Goal: Transaction & Acquisition: Subscribe to service/newsletter

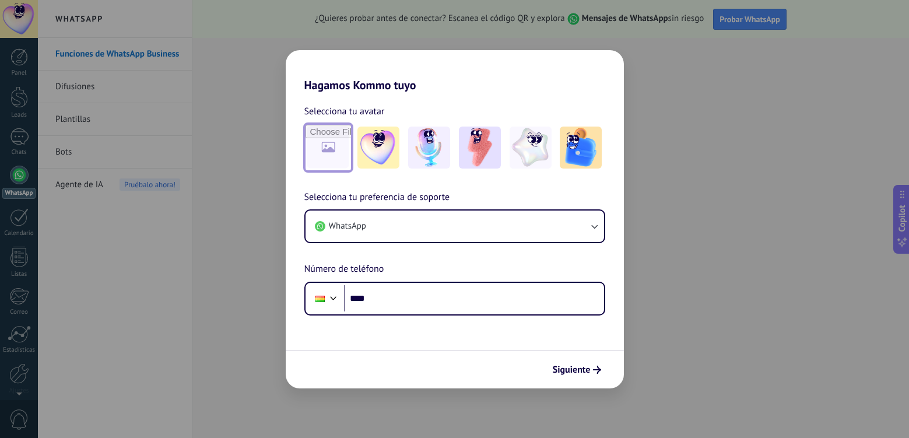
click at [331, 150] on input "file" at bounding box center [328, 147] width 45 height 45
type input "**********"
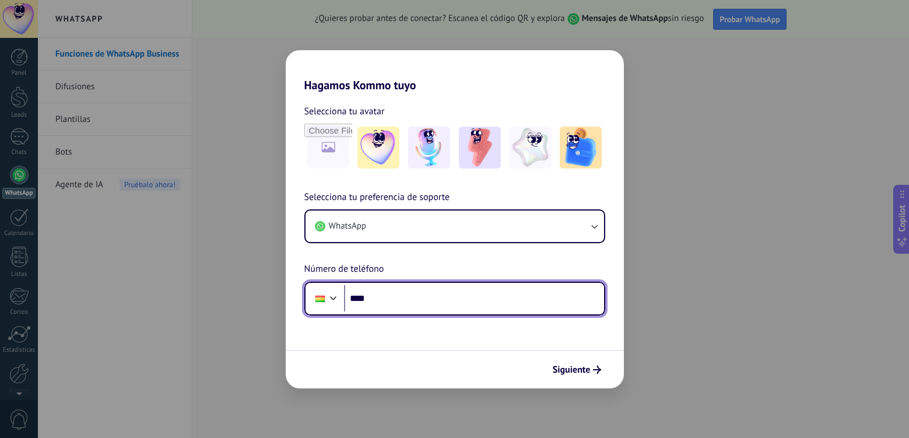
click at [425, 300] on input "****" at bounding box center [474, 298] width 260 height 27
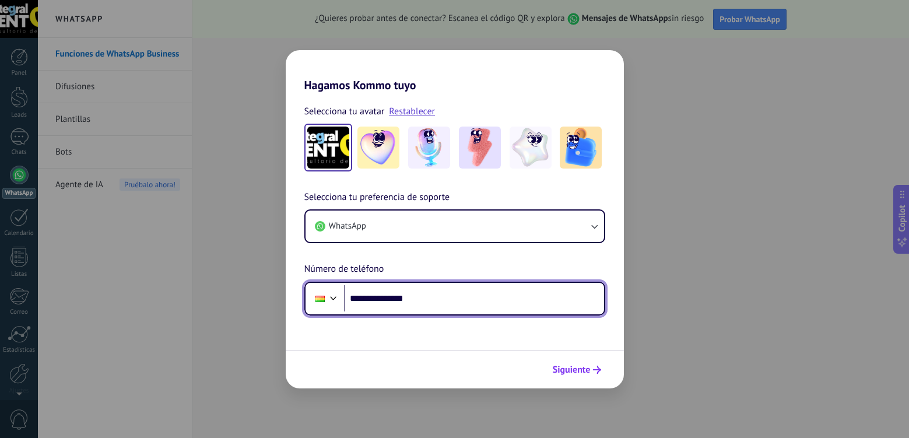
type input "**********"
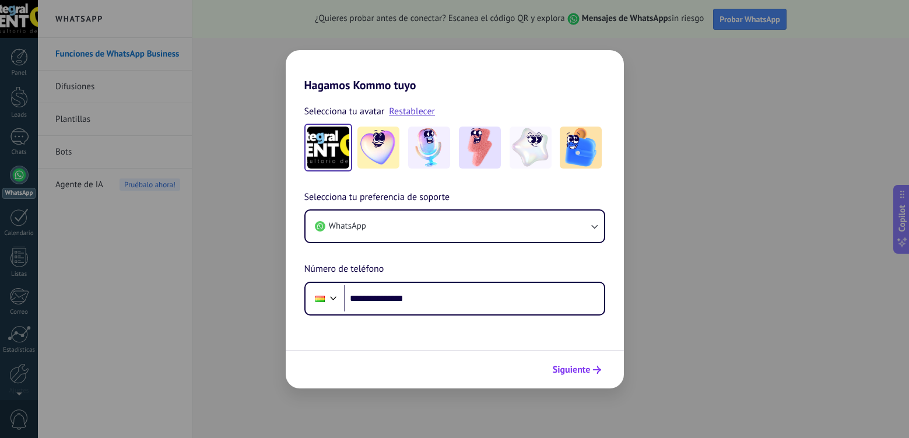
click at [578, 372] on span "Siguiente" at bounding box center [572, 370] width 38 height 8
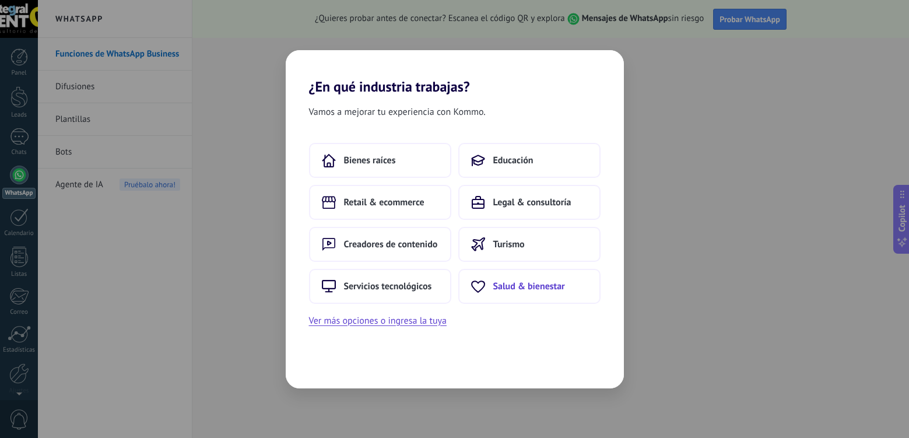
click at [513, 288] on span "Salud & bienestar" at bounding box center [529, 287] width 72 height 12
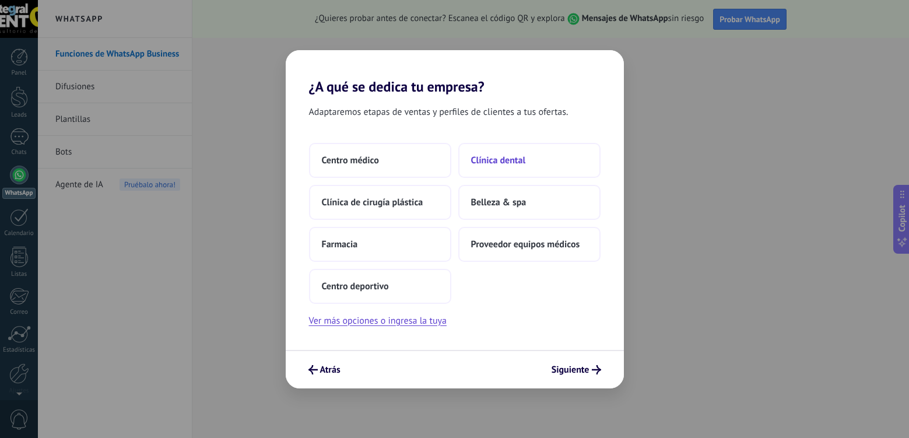
click at [517, 162] on span "Clínica dental" at bounding box center [498, 161] width 55 height 12
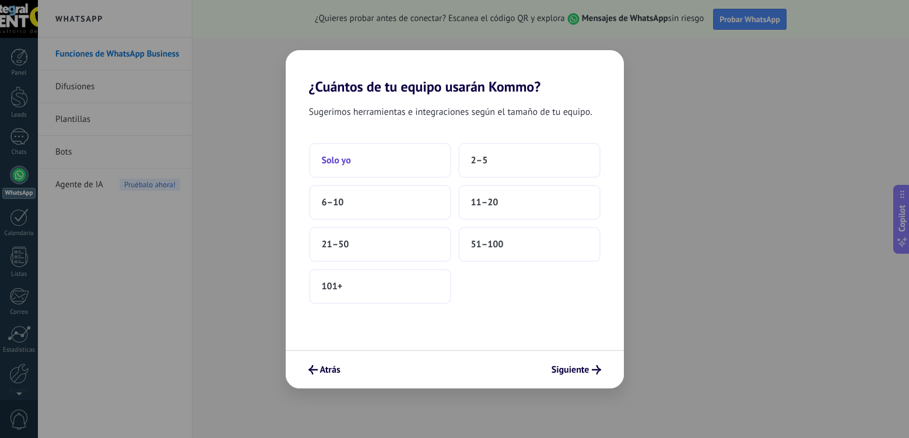
click at [409, 167] on button "Solo yo" at bounding box center [380, 160] width 142 height 35
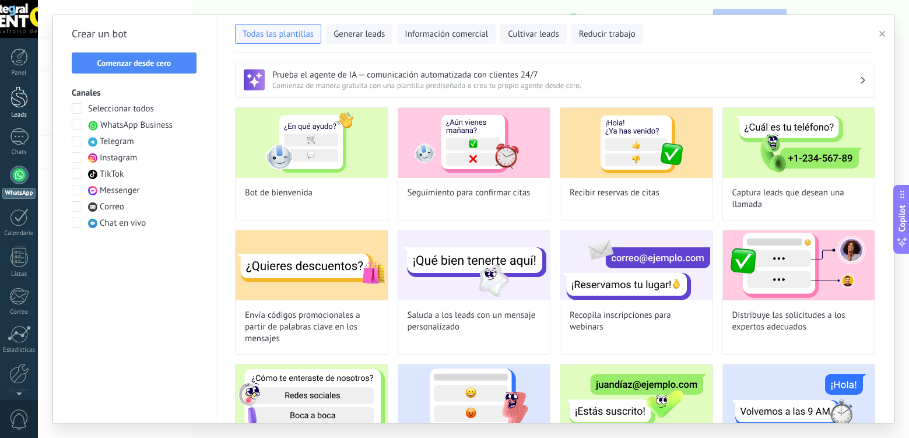
click at [19, 99] on div at bounding box center [18, 97] width 17 height 22
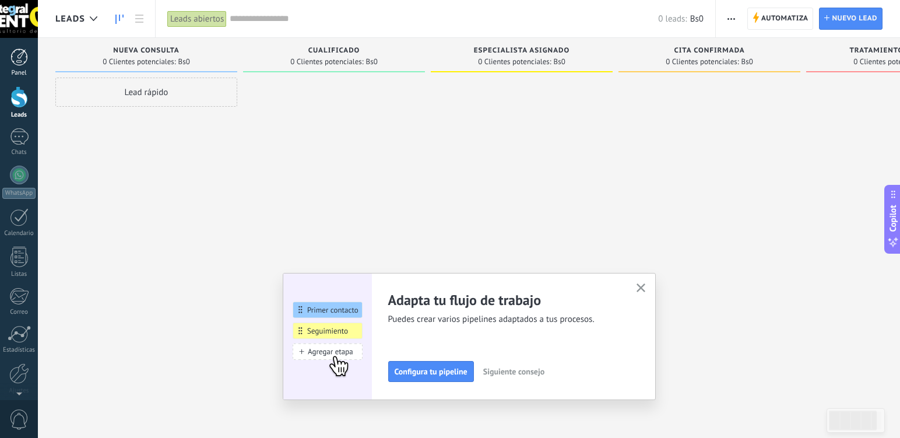
click at [16, 61] on div at bounding box center [18, 56] width 17 height 17
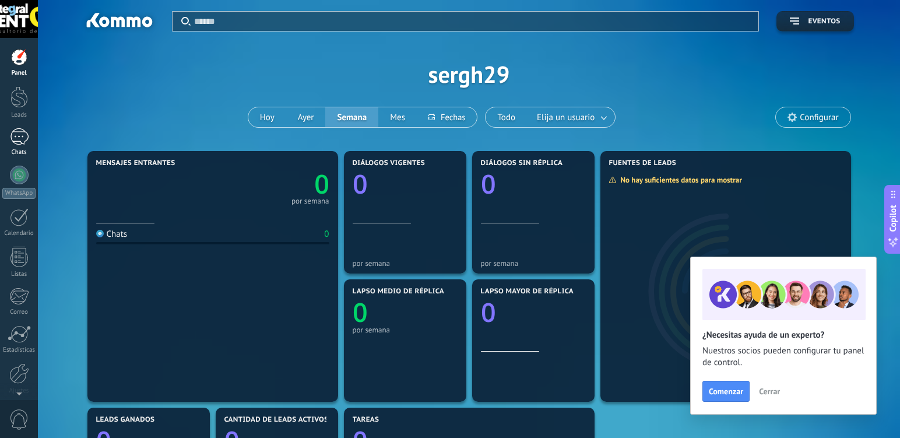
click at [19, 143] on div at bounding box center [19, 136] width 19 height 17
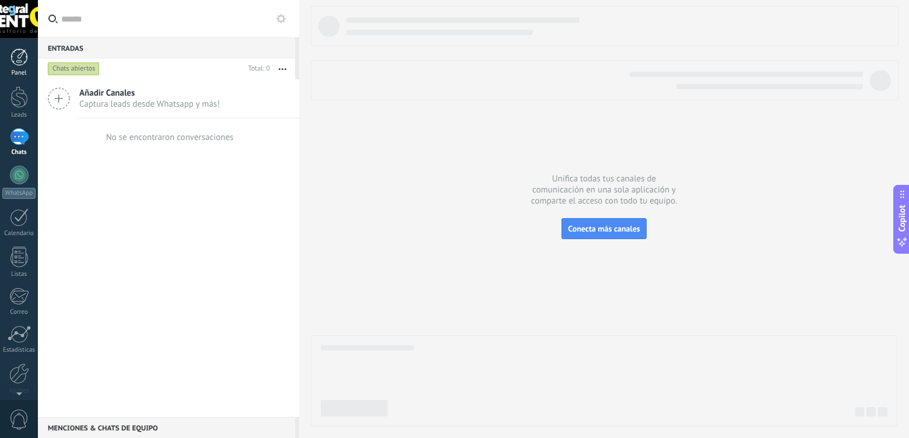
click at [13, 58] on div at bounding box center [18, 56] width 17 height 17
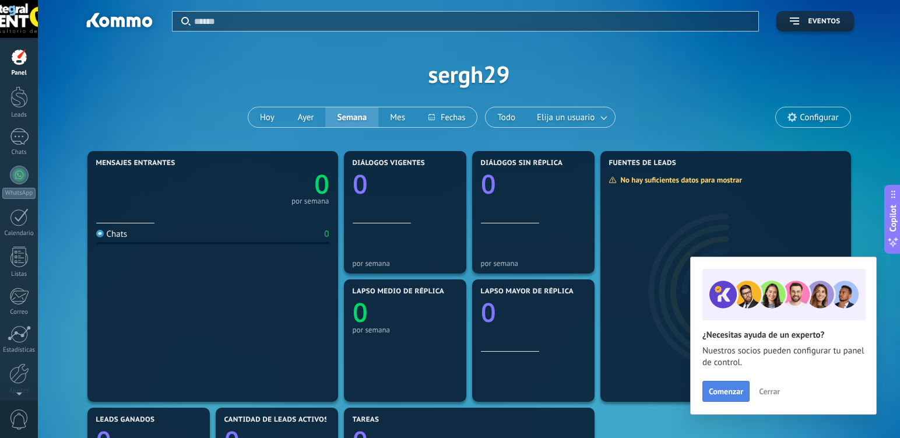
click at [723, 389] on span "Comenzar" at bounding box center [726, 391] width 34 height 8
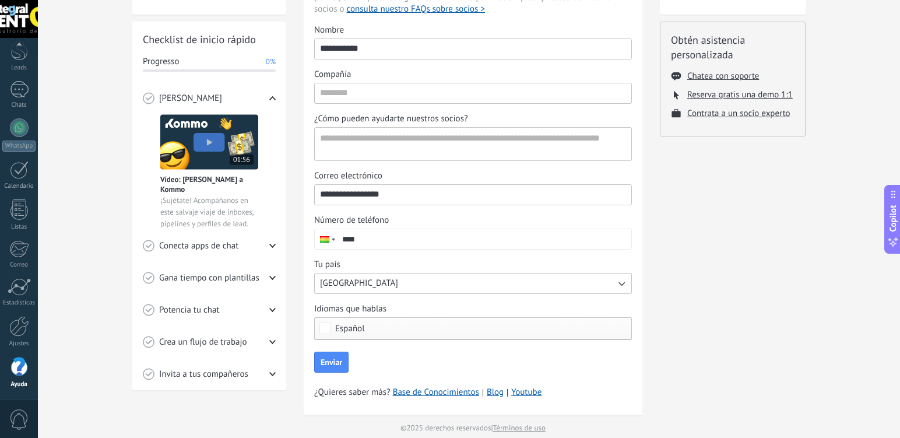
scroll to position [154, 0]
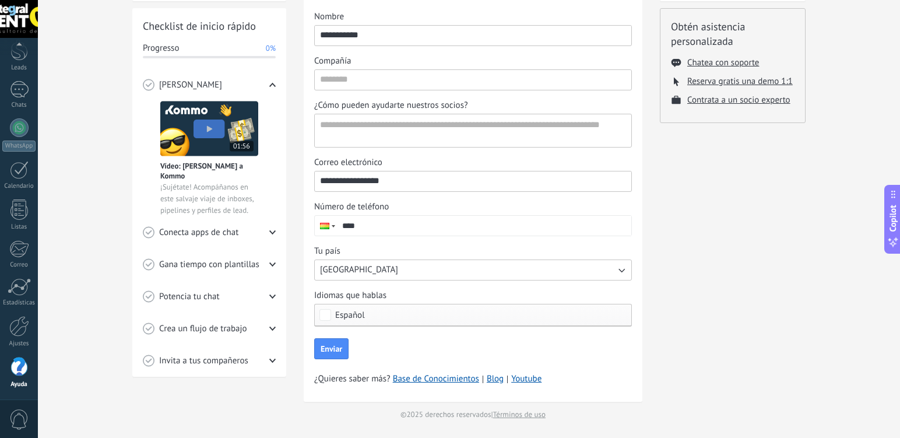
click at [402, 265] on button "[GEOGRAPHIC_DATA]" at bounding box center [473, 270] width 318 height 21
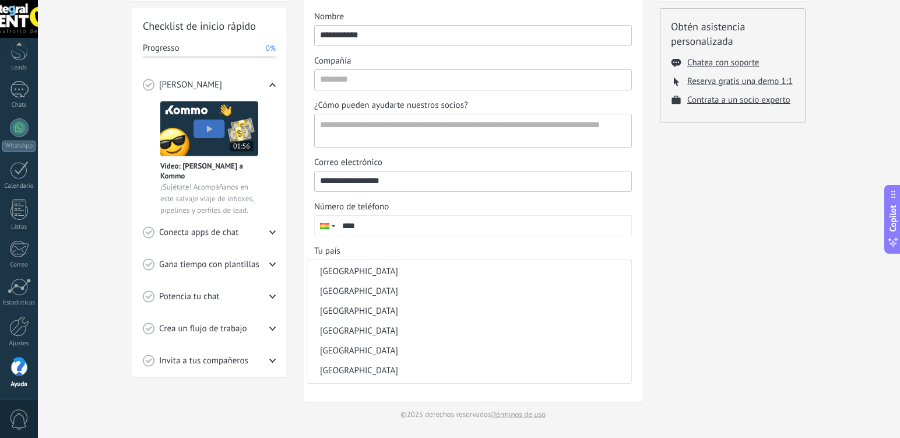
scroll to position [408, 0]
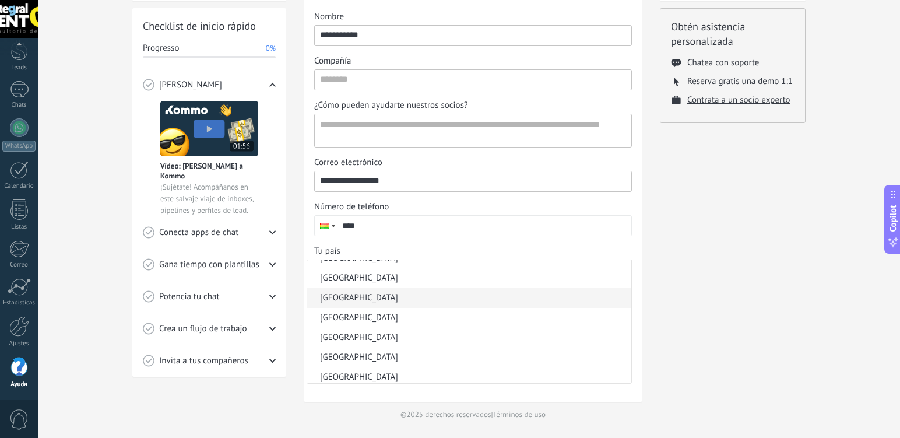
click at [348, 301] on li "[GEOGRAPHIC_DATA]" at bounding box center [469, 298] width 324 height 20
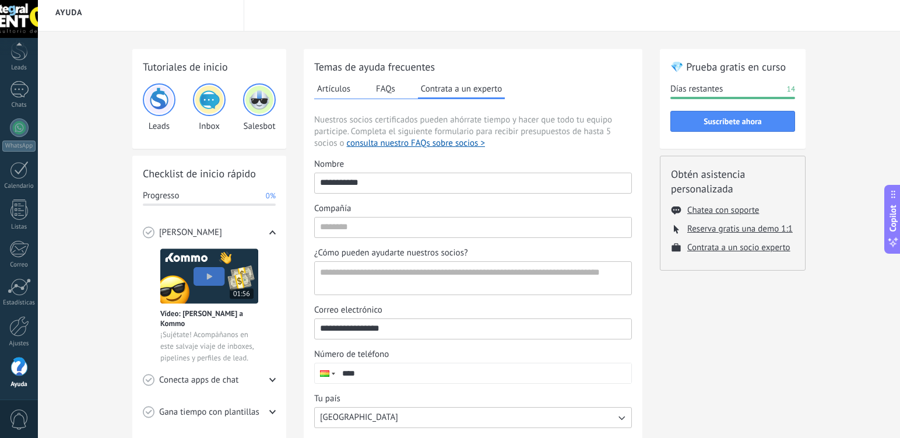
scroll to position [0, 0]
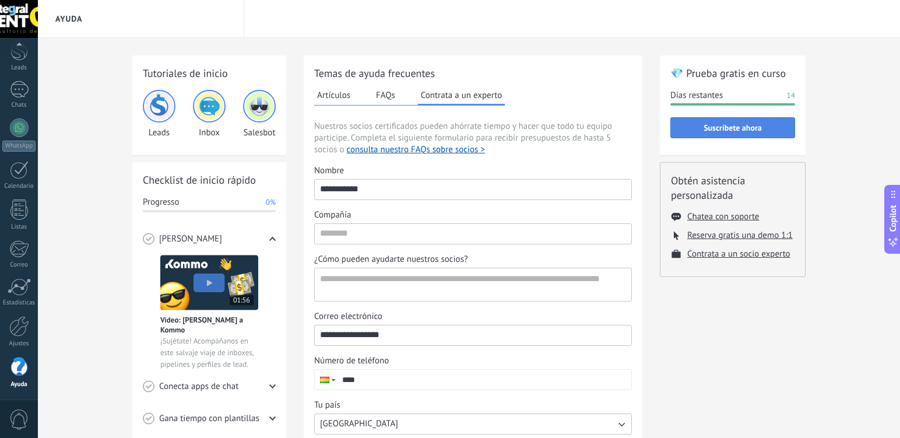
click at [753, 124] on span "Suscríbete ahora" at bounding box center [733, 128] width 58 height 8
